Goal: Information Seeking & Learning: Learn about a topic

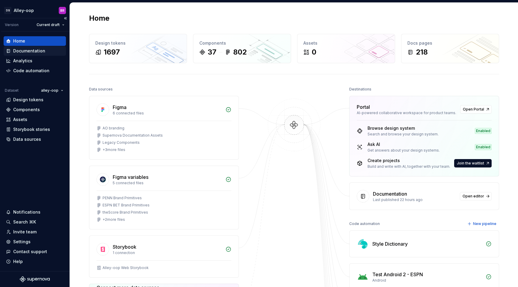
click at [45, 51] on div "Documentation" at bounding box center [35, 51] width 58 height 6
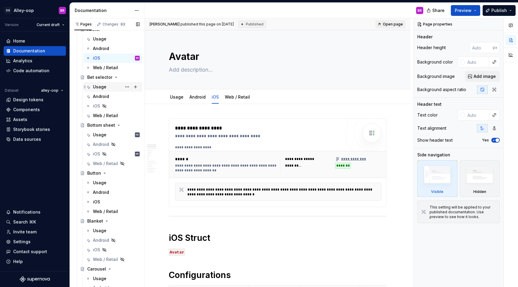
scroll to position [1111, 0]
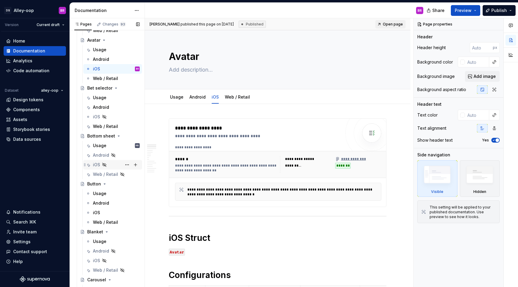
click at [92, 165] on div "iOS KB" at bounding box center [113, 165] width 54 height 8
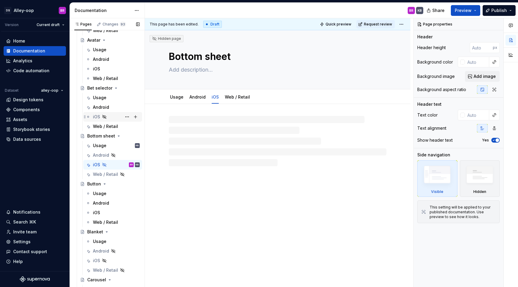
click at [97, 115] on div "iOS" at bounding box center [96, 117] width 7 height 6
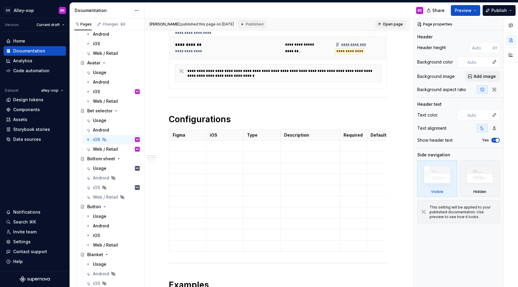
scroll to position [115, 0]
click at [183, 146] on p at bounding box center [188, 146] width 30 height 6
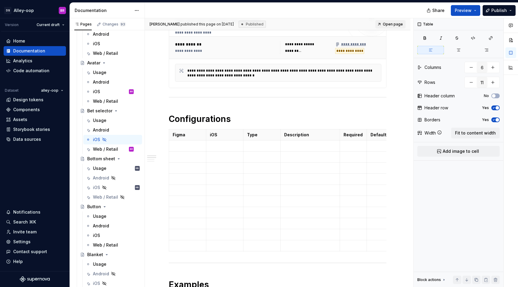
type textarea "*"
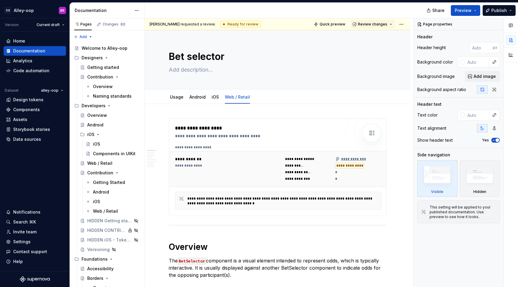
type textarea "*"
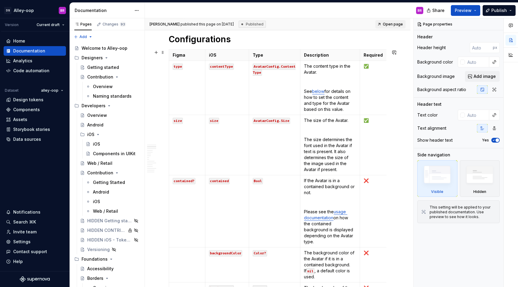
scroll to position [225, 0]
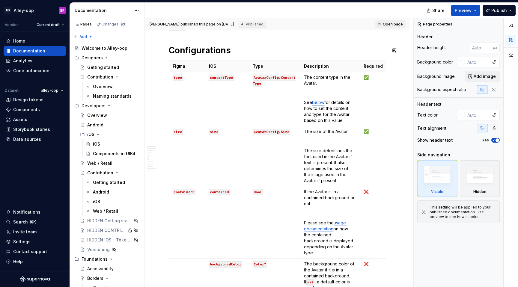
type textarea "*"
